Goal: Task Accomplishment & Management: Use online tool/utility

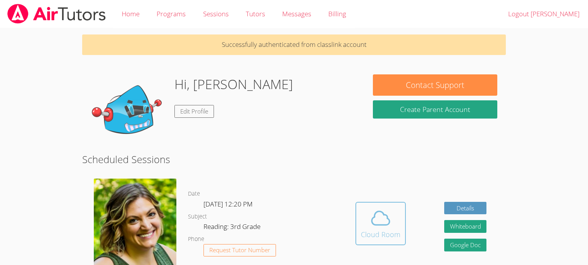
click at [385, 226] on icon at bounding box center [381, 218] width 22 height 22
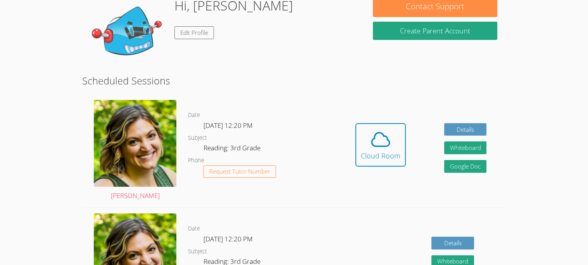
scroll to position [79, 0]
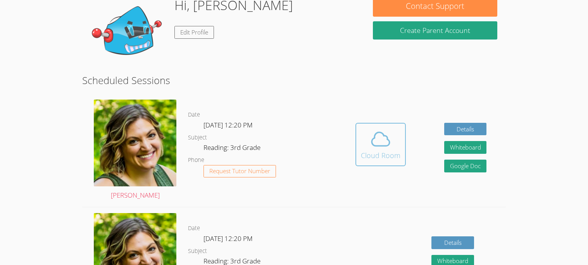
click at [396, 143] on span at bounding box center [381, 139] width 40 height 22
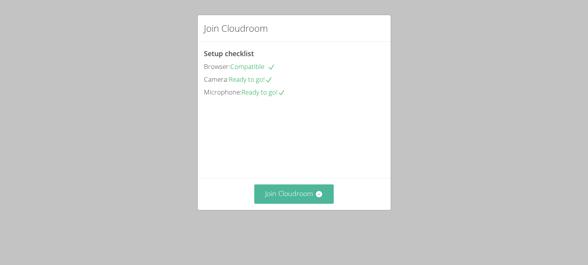
click at [310, 203] on button "Join Cloudroom" at bounding box center [293, 193] width 79 height 19
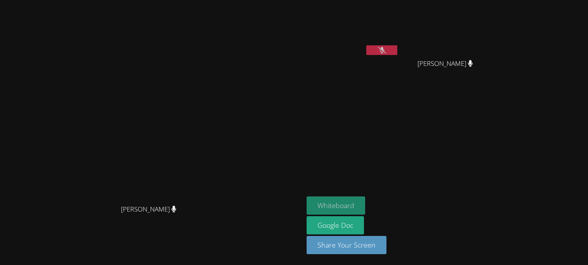
click at [365, 208] on button "Whiteboard" at bounding box center [336, 205] width 59 height 18
click at [386, 48] on icon at bounding box center [382, 50] width 8 height 7
click at [397, 51] on button at bounding box center [381, 50] width 31 height 10
click at [386, 51] on icon at bounding box center [382, 50] width 8 height 7
click at [397, 54] on button at bounding box center [381, 50] width 31 height 10
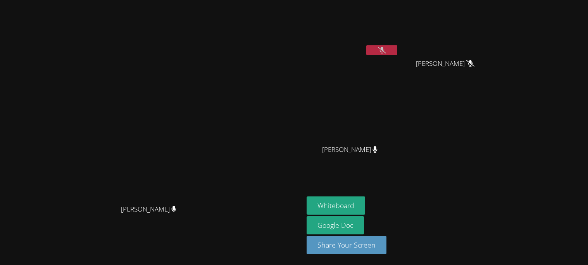
click at [386, 53] on icon at bounding box center [382, 50] width 8 height 7
click at [397, 48] on button at bounding box center [381, 50] width 31 height 10
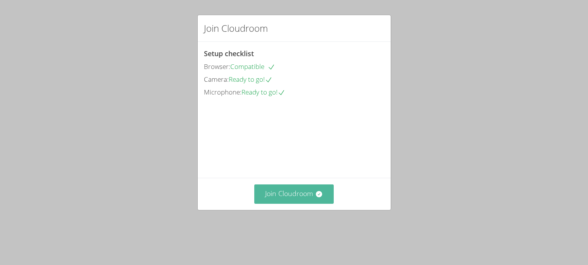
click at [293, 203] on button "Join Cloudroom" at bounding box center [293, 193] width 79 height 19
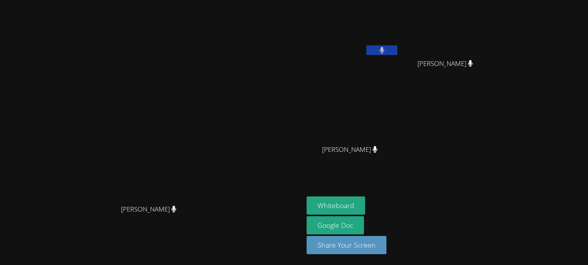
click at [210, 201] on video at bounding box center [152, 116] width 116 height 167
click at [397, 48] on button at bounding box center [381, 50] width 31 height 10
click at [386, 48] on icon at bounding box center [382, 50] width 8 height 7
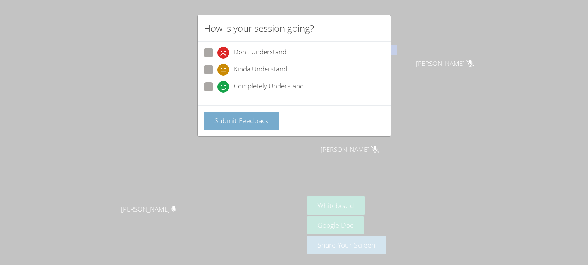
click at [214, 112] on button "Submit Feedback" at bounding box center [242, 121] width 76 height 18
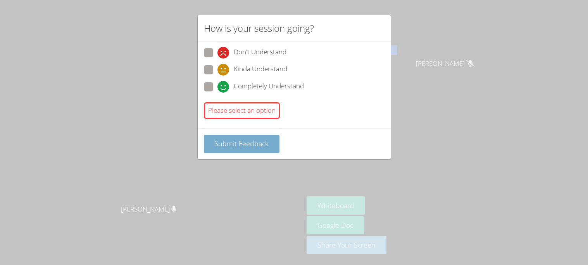
click at [214, 111] on div "Please select an option" at bounding box center [242, 110] width 76 height 17
click at [217, 93] on span at bounding box center [217, 93] width 0 height 0
click at [217, 86] on input "Completely Understand" at bounding box center [220, 85] width 7 height 7
radio input "true"
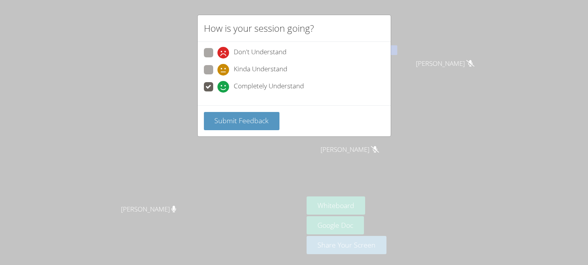
click at [140, 98] on div "How is your session going? Don't Understand Kinda Understand Completely Underst…" at bounding box center [294, 132] width 588 height 265
click at [234, 114] on button "Submit Feedback" at bounding box center [242, 121] width 76 height 18
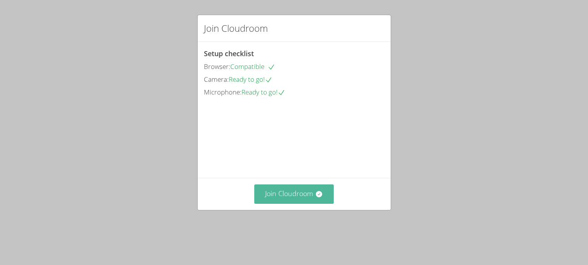
click at [273, 203] on button "Join Cloudroom" at bounding box center [293, 193] width 79 height 19
